Goal: Task Accomplishment & Management: Use online tool/utility

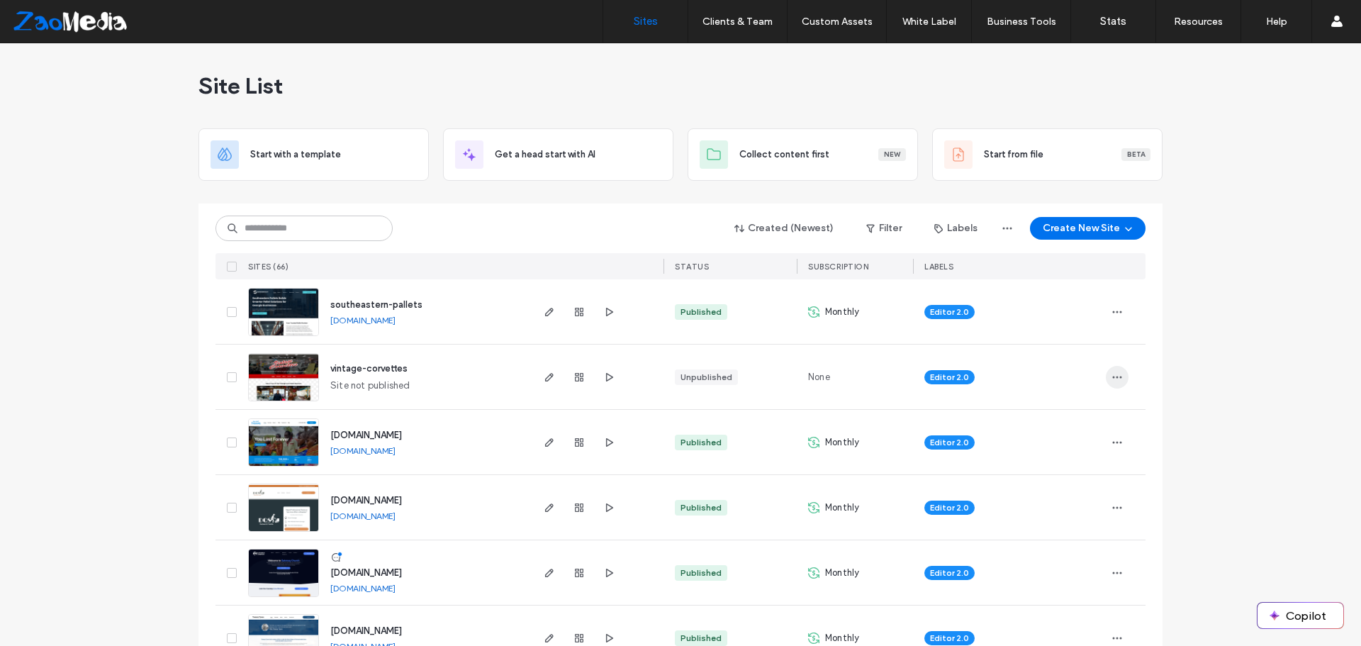
click at [1112, 381] on icon "button" at bounding box center [1117, 377] width 11 height 11
click at [603, 379] on icon "button" at bounding box center [608, 377] width 11 height 11
click at [547, 381] on icon "button" at bounding box center [549, 377] width 11 height 11
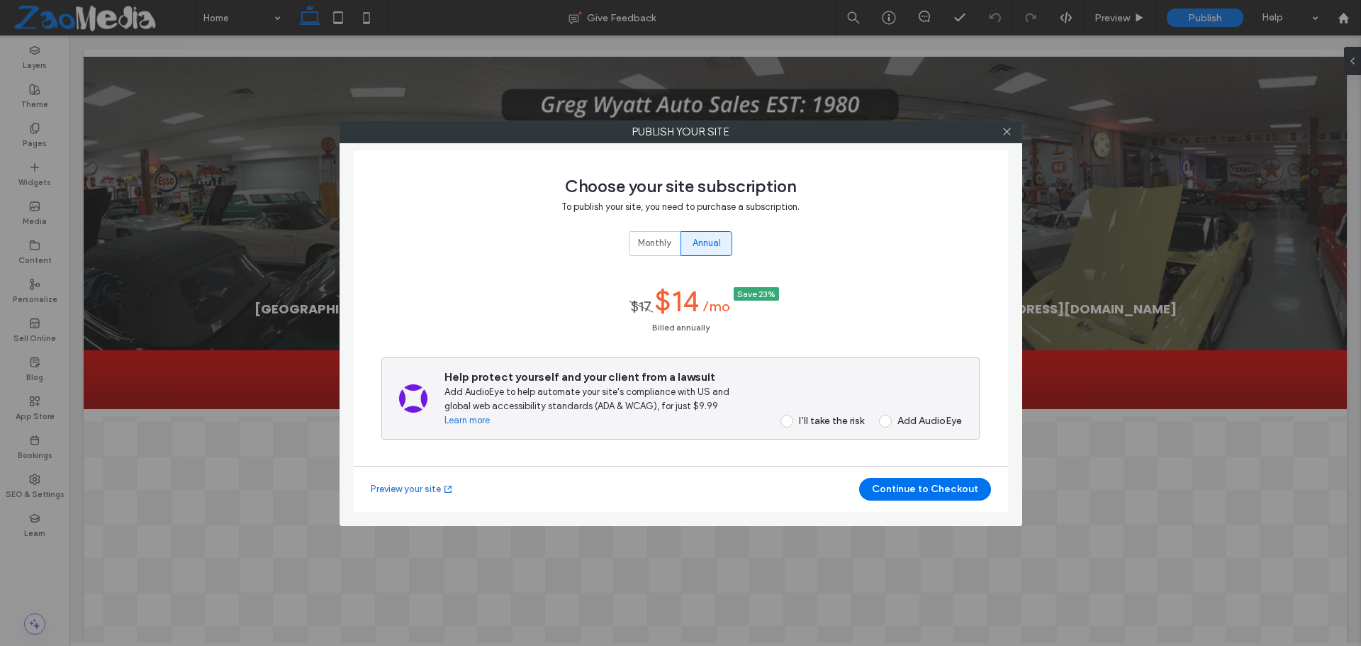
click at [697, 245] on span "Annual" at bounding box center [707, 243] width 28 height 14
click at [1021, 133] on div "Publish your site Choose your site subscription To publish your site, you need …" at bounding box center [680, 323] width 1361 height 646
click at [1012, 133] on icon at bounding box center [1007, 131] width 11 height 11
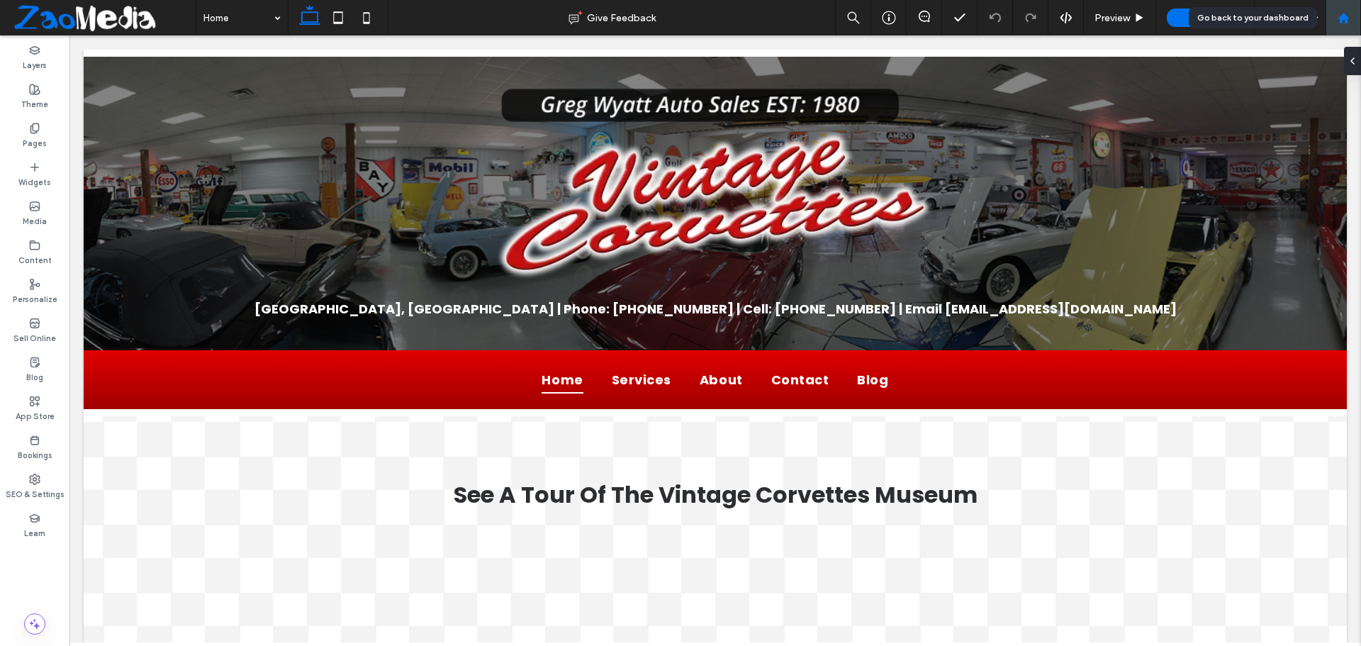
click at [1339, 21] on icon at bounding box center [1344, 18] width 12 height 12
